Goal: Transaction & Acquisition: Purchase product/service

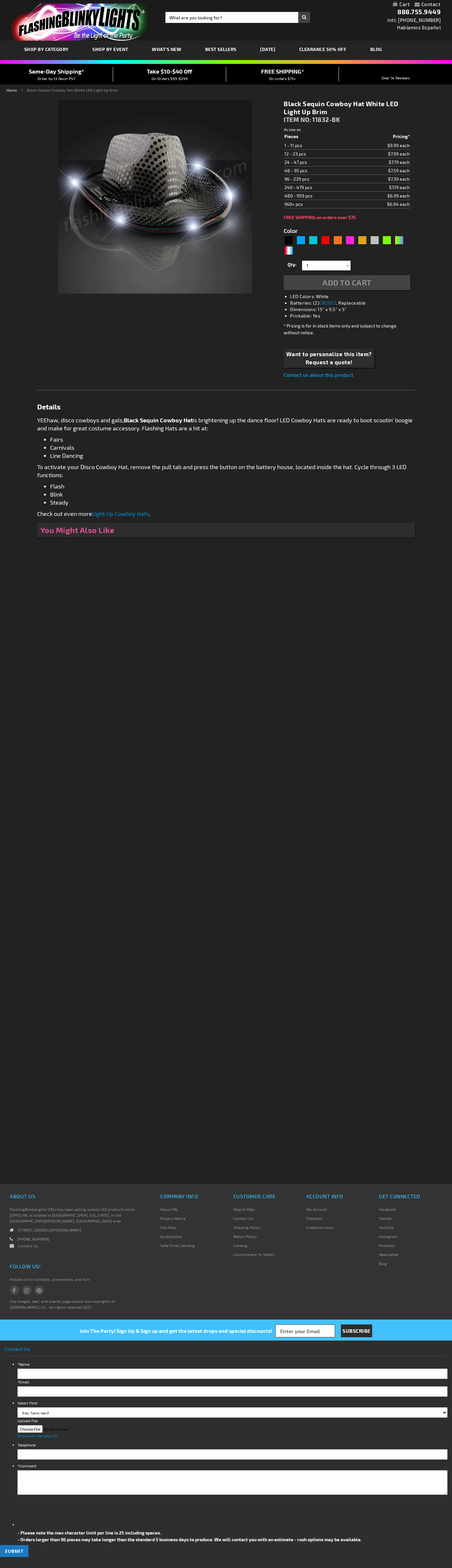
type input "5631"
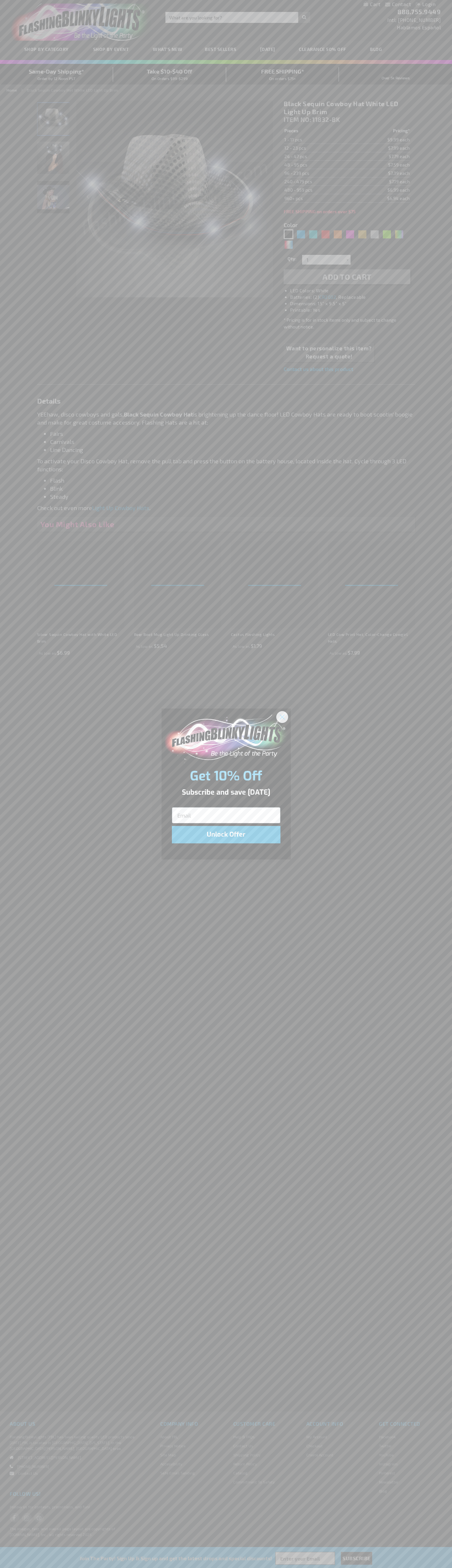
click at [282, 716] on icon "Close dialog" at bounding box center [281, 716] width 4 height 4
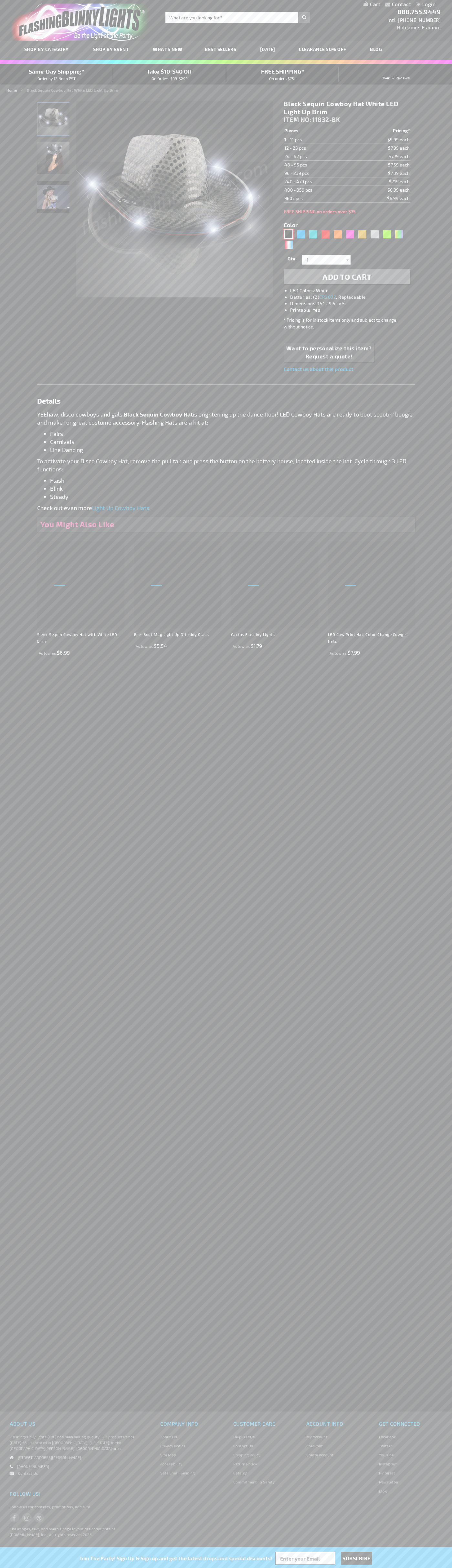
click at [288, 234] on div "Black" at bounding box center [288, 234] width 10 height 10
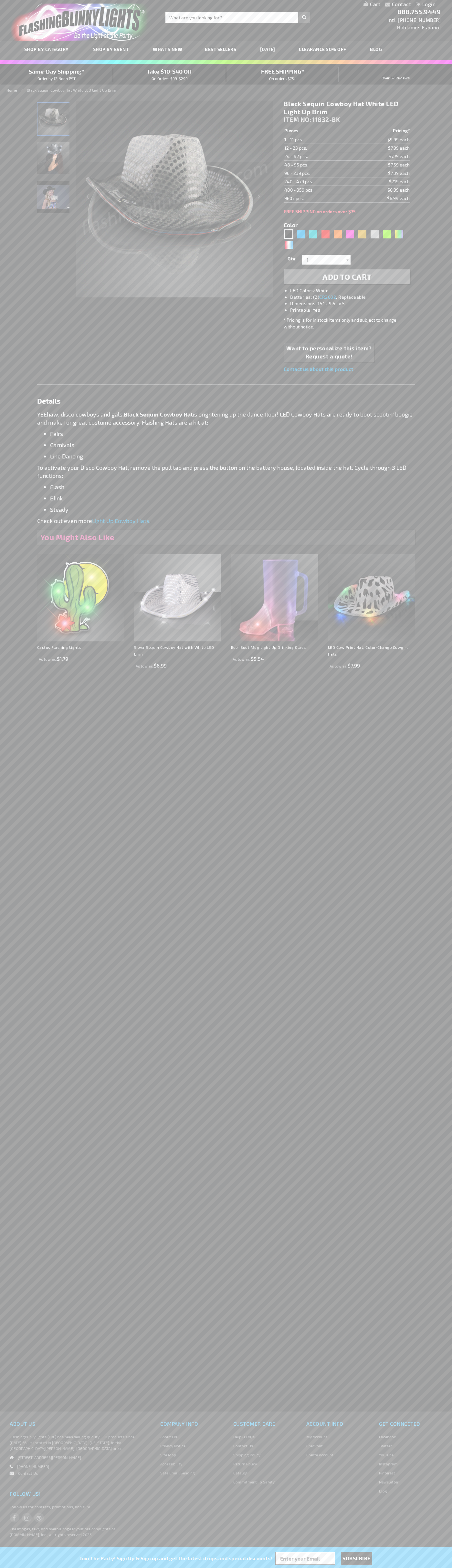
click at [347, 277] on span "Add to Cart" at bounding box center [347, 276] width 49 height 9
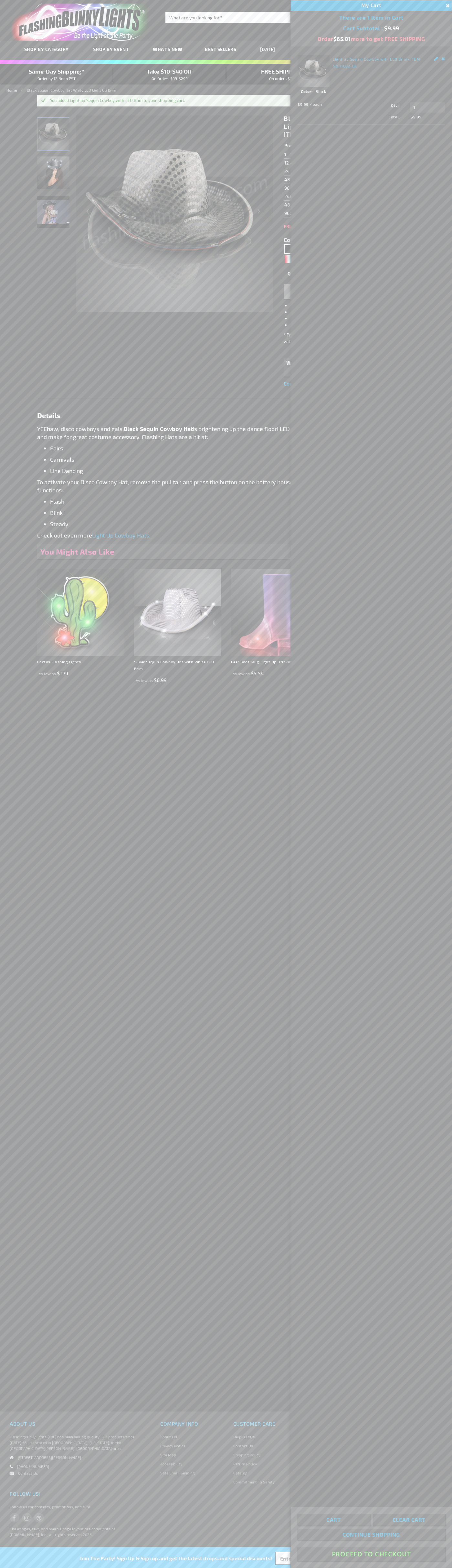
click at [371, 1554] on button "Proceed To Checkout" at bounding box center [371, 1554] width 148 height 15
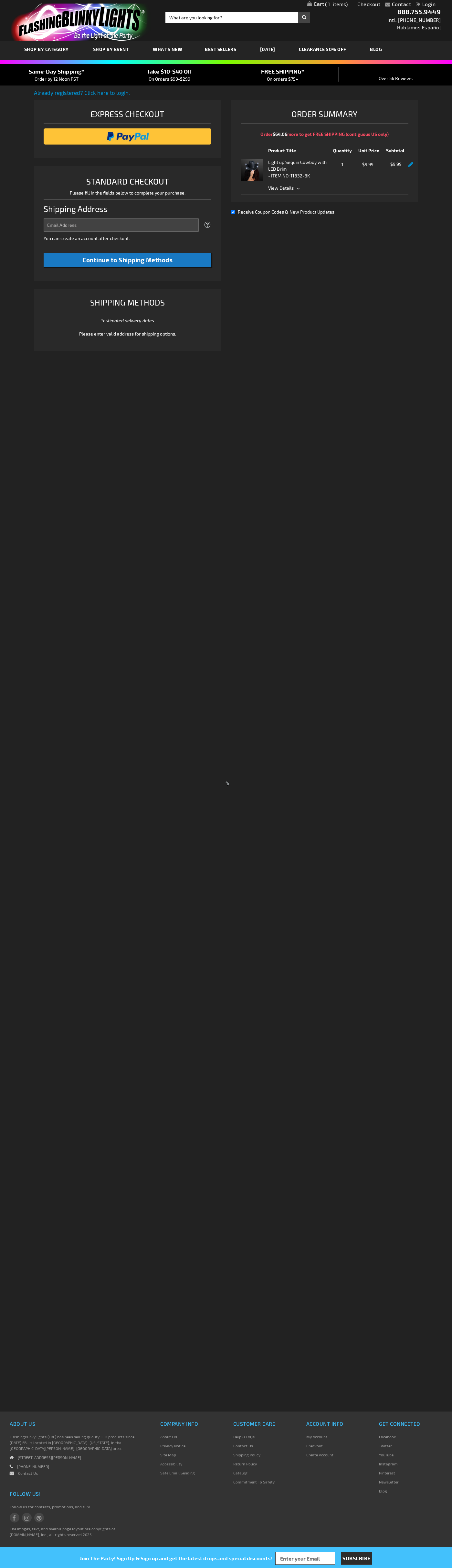
select select "US"
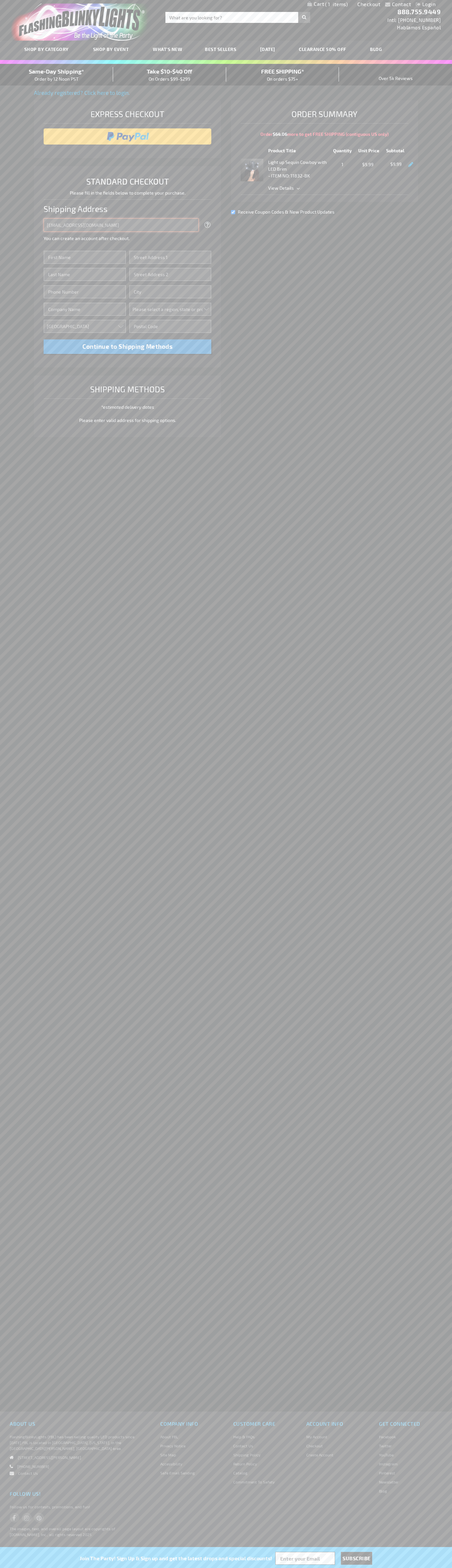
type input "johnsmith005@storebotmail.joonix.net"
type input "John"
type input "201 S. Division St. McKinley Towne Center"
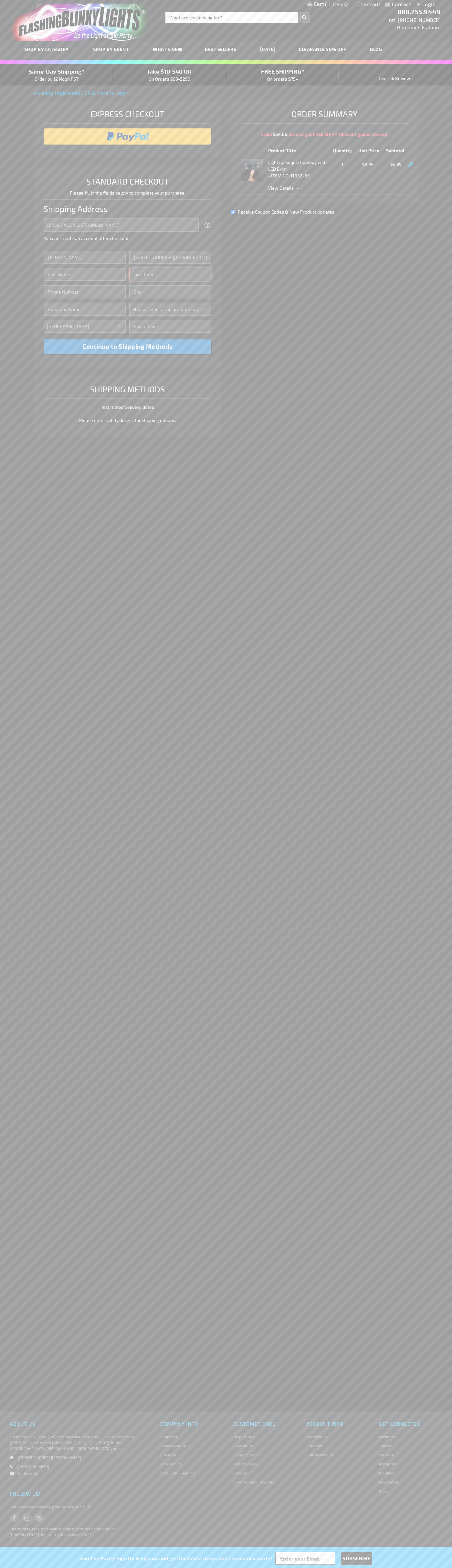
type input "First floor"
type input "ann arbor"
select select "33"
type input "48104"
type input "Smith"
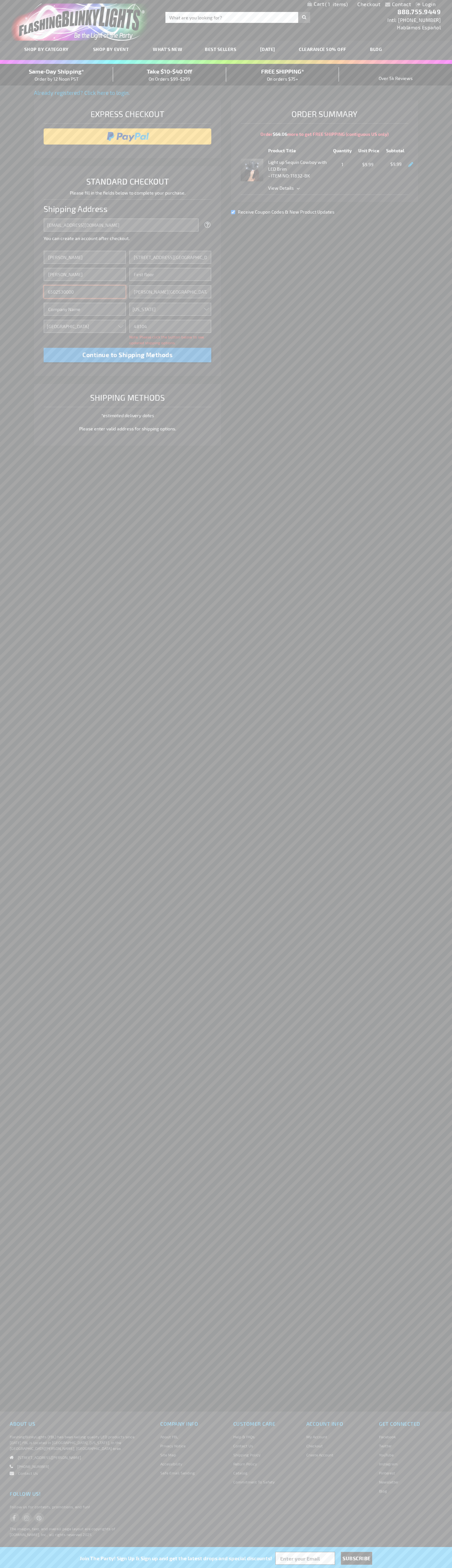
type input "6502530000"
type input "John Smith"
click at [57, 75] on div "Same-Day Shipping* Order by 12 Noon PST" at bounding box center [57, 74] width 113 height 15
click at [127, 136] on input "image" at bounding box center [127, 136] width 161 height 13
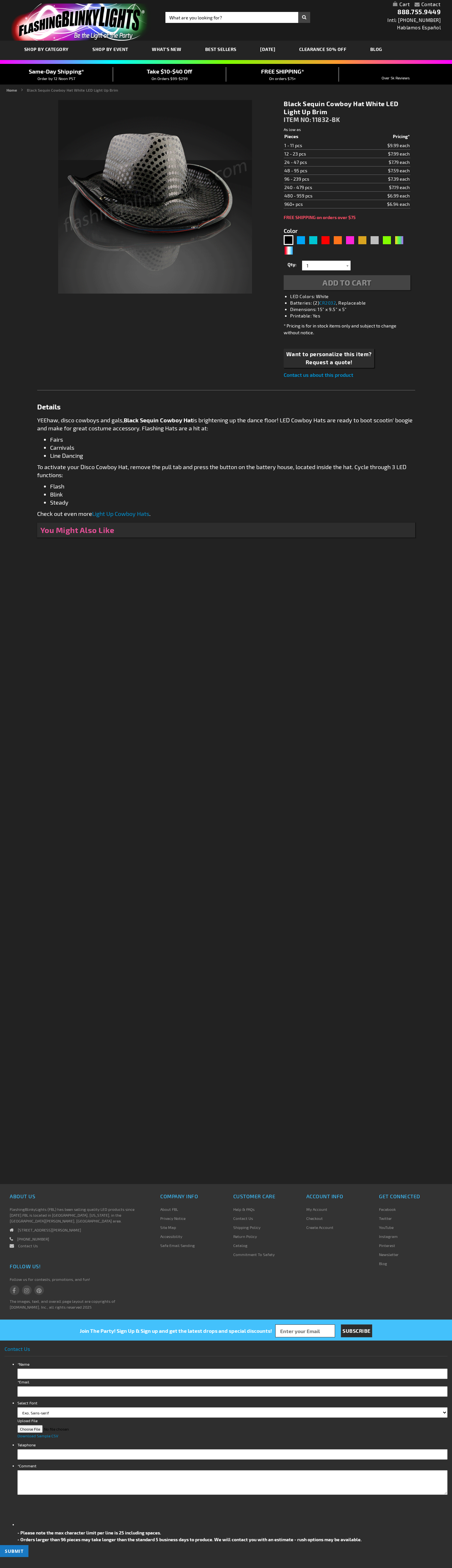
type input "5631"
